Goal: Navigation & Orientation: Find specific page/section

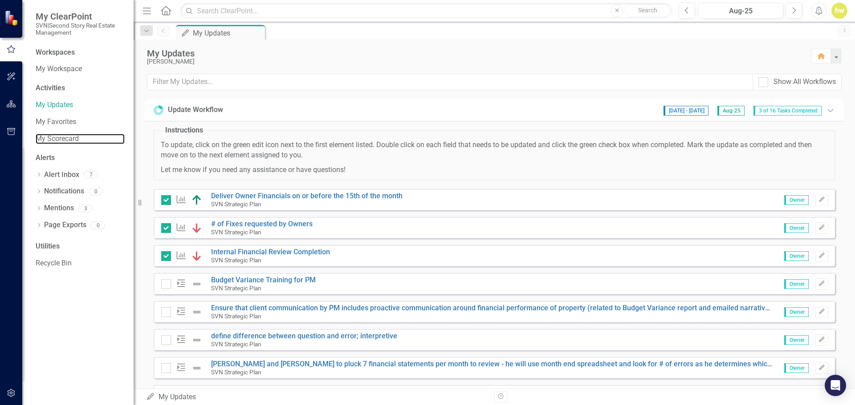
click at [78, 142] on link "My Scorecard" at bounding box center [80, 139] width 89 height 10
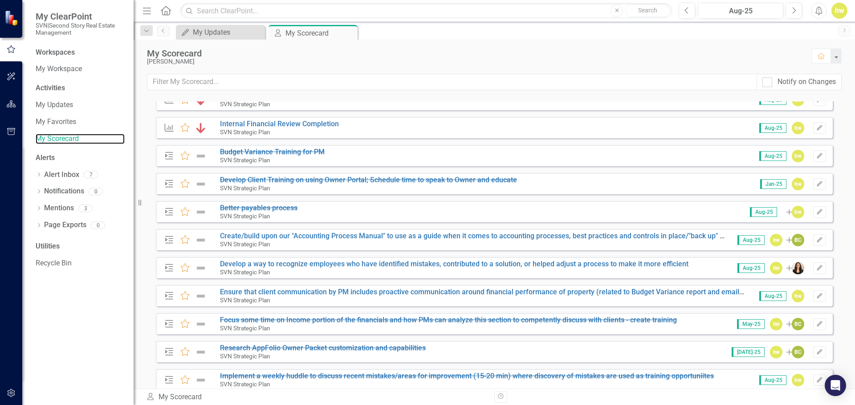
scroll to position [134, 0]
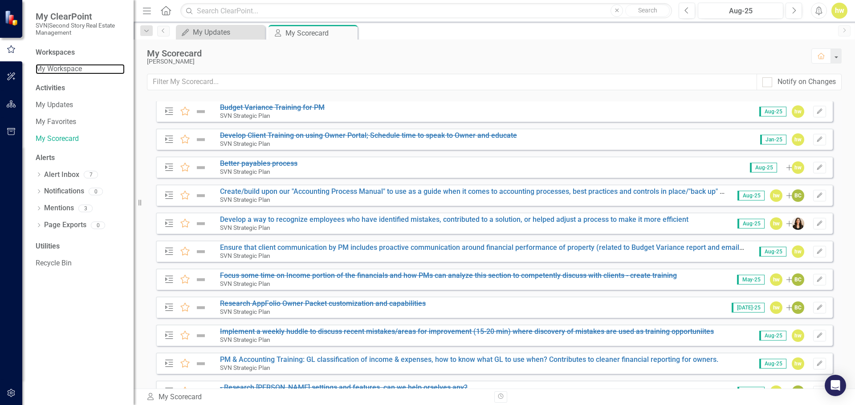
click at [66, 66] on link "My Workspace" at bounding box center [80, 69] width 89 height 10
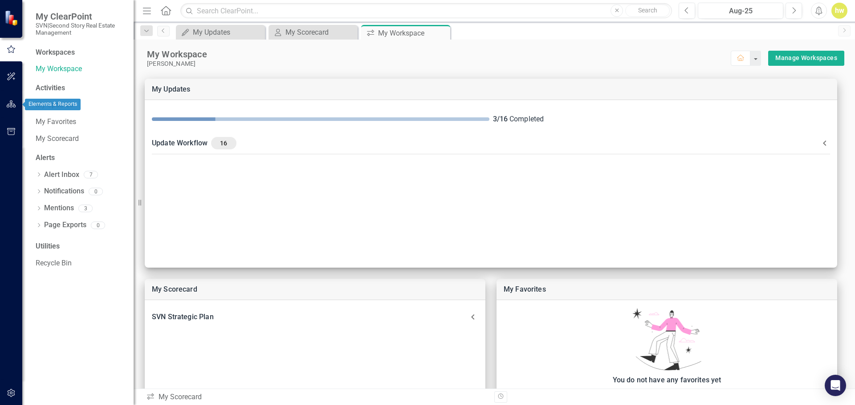
click at [6, 71] on button "button" at bounding box center [11, 77] width 20 height 19
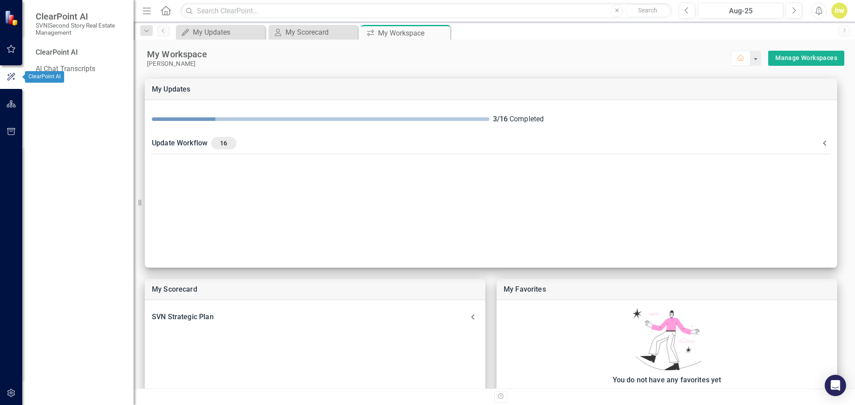
click at [11, 51] on icon "button" at bounding box center [11, 48] width 9 height 7
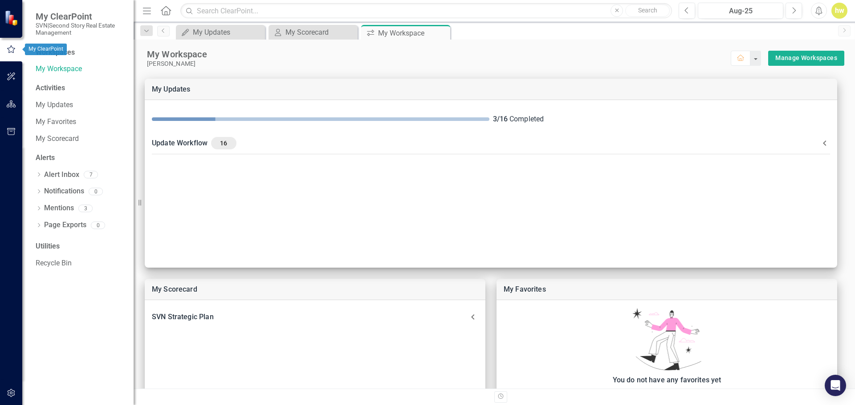
click at [16, 14] on img at bounding box center [12, 18] width 16 height 16
click at [14, 16] on img at bounding box center [12, 18] width 16 height 16
click at [0, 0] on icon "Close" at bounding box center [0, 0] width 0 height 0
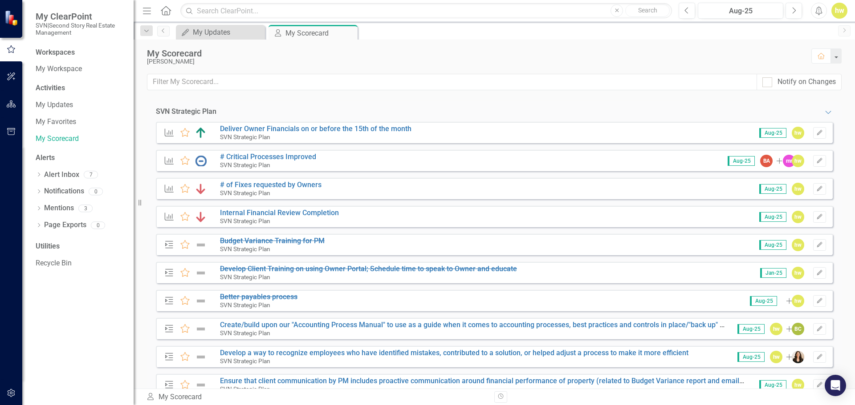
click at [0, 0] on icon "Close" at bounding box center [0, 0] width 0 height 0
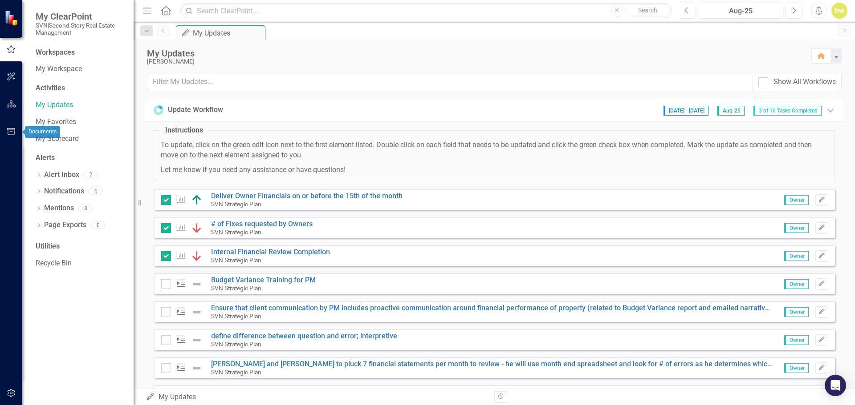
click at [14, 127] on button "button" at bounding box center [11, 132] width 20 height 19
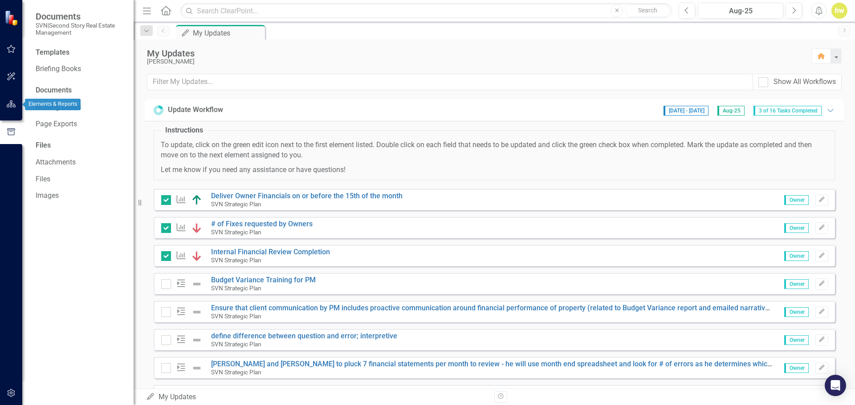
click at [15, 122] on div at bounding box center [11, 132] width 22 height 28
click at [14, 111] on button "button" at bounding box center [11, 104] width 20 height 19
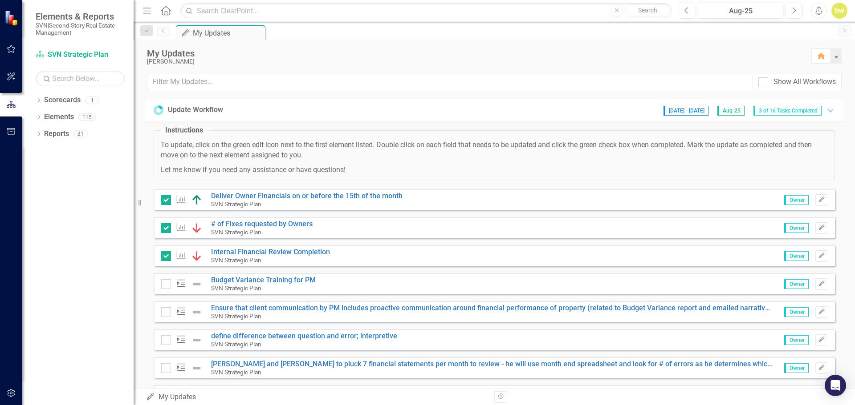
click at [38, 102] on icon "Dropdown" at bounding box center [39, 101] width 6 height 5
click at [71, 118] on link "SVN Strategic Plan" at bounding box center [91, 117] width 85 height 10
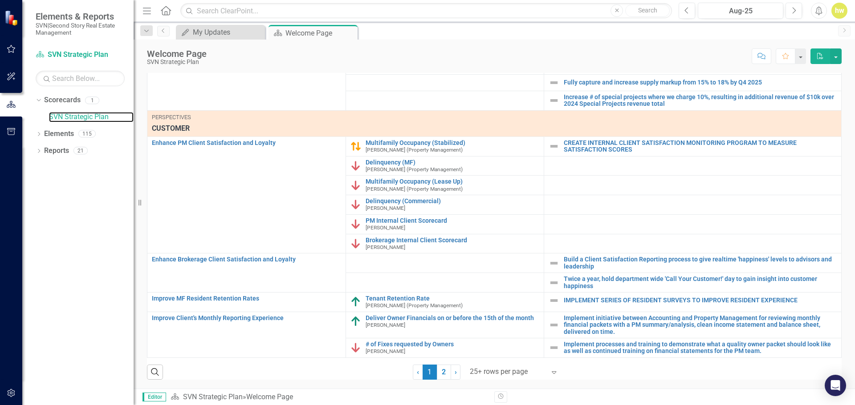
scroll to position [277, 0]
click at [535, 368] on div at bounding box center [508, 372] width 76 height 12
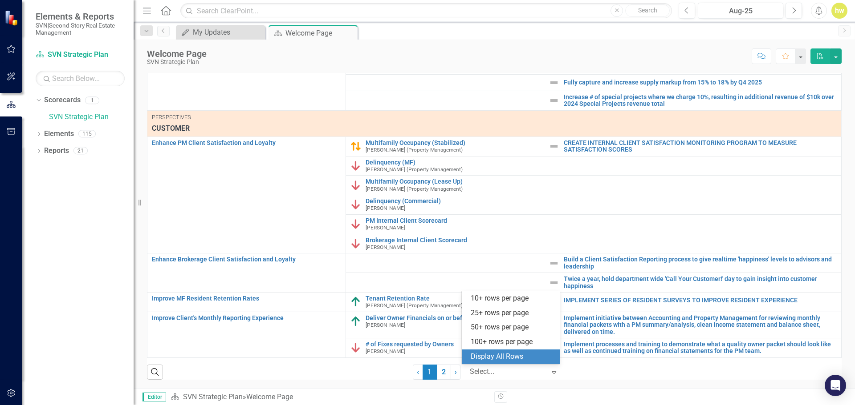
click at [506, 358] on div "Display All Rows" at bounding box center [512, 357] width 84 height 10
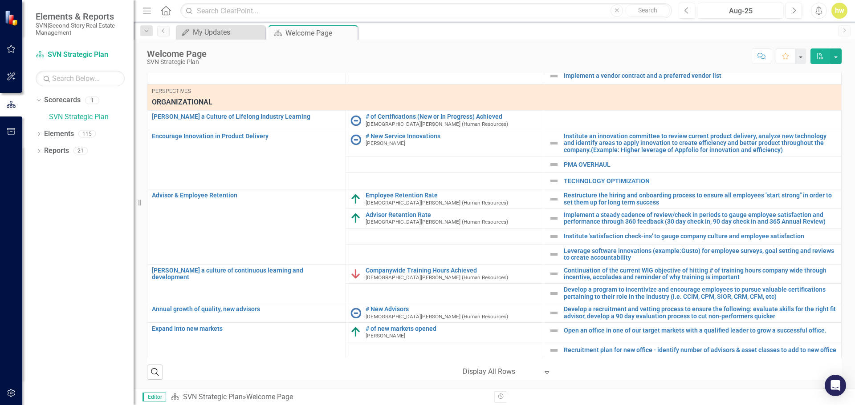
scroll to position [915, 0]
click at [217, 30] on div "My Updates" at bounding box center [228, 32] width 70 height 11
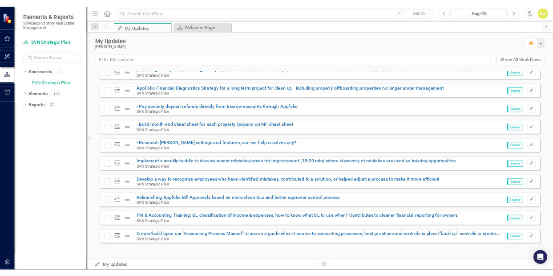
scroll to position [268, 0]
